Goal: Task Accomplishment & Management: Manage account settings

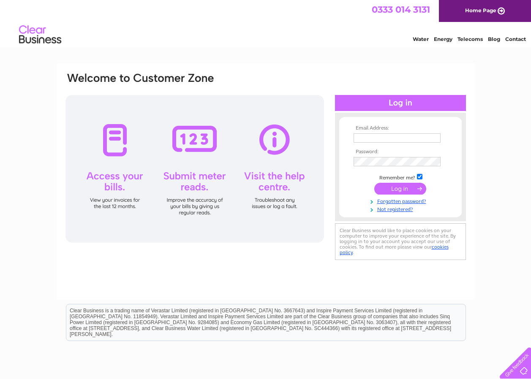
type input "[EMAIL_ADDRESS][DOMAIN_NAME]"
click at [385, 105] on div at bounding box center [400, 103] width 131 height 16
click at [392, 191] on input "submit" at bounding box center [400, 189] width 52 height 12
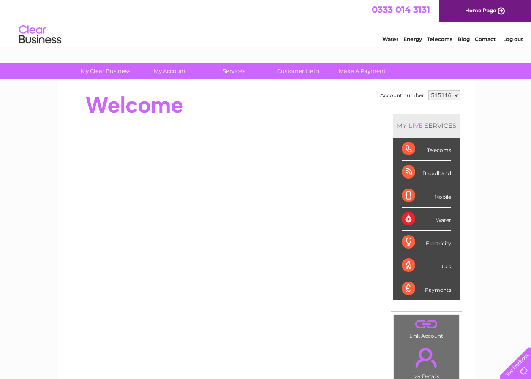
click at [455, 95] on select "515116 987296" at bounding box center [444, 95] width 32 height 10
select select "987296"
click at [428, 90] on select "515116 987296" at bounding box center [444, 95] width 32 height 10
click at [410, 218] on div "Water" at bounding box center [426, 219] width 49 height 23
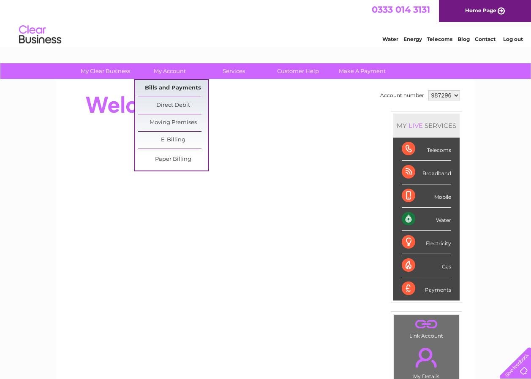
click at [168, 87] on link "Bills and Payments" at bounding box center [173, 88] width 70 height 17
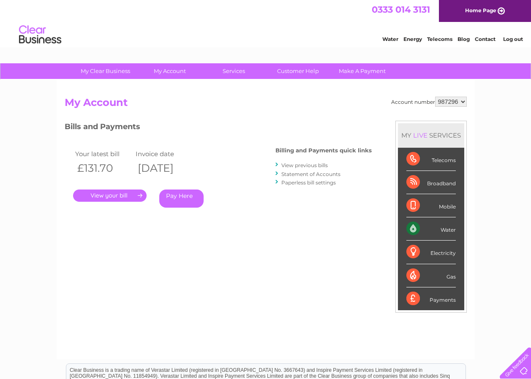
click at [113, 196] on link "." at bounding box center [110, 196] width 74 height 12
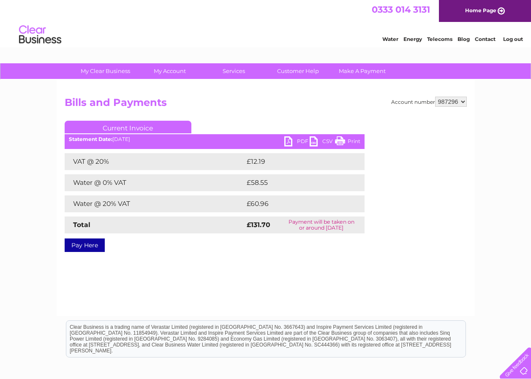
click at [298, 143] on link "PDF" at bounding box center [296, 142] width 25 height 12
